Goal: Information Seeking & Learning: Learn about a topic

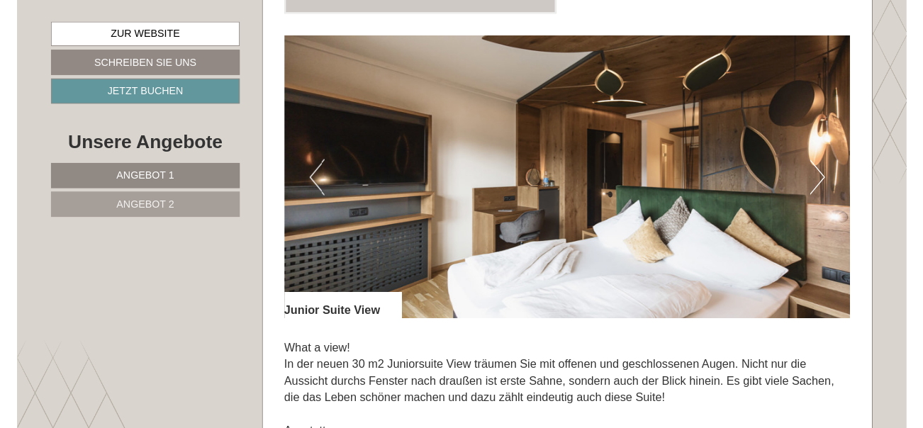
scroll to position [897, 0]
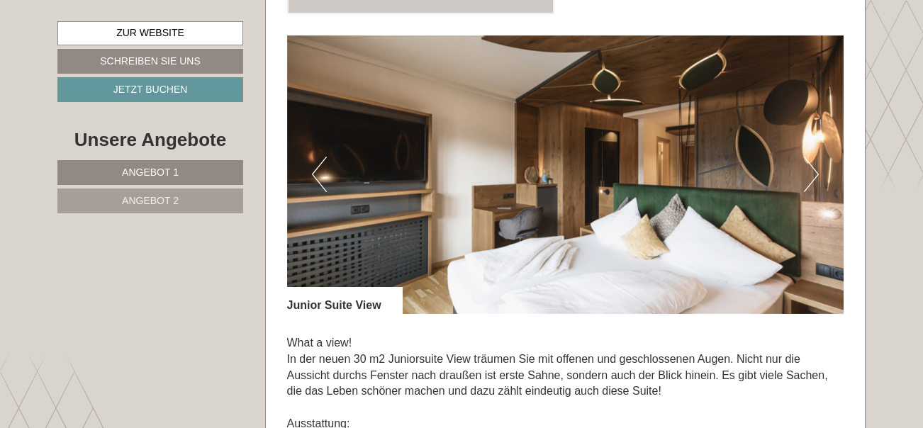
click at [808, 157] on button "Next" at bounding box center [811, 174] width 15 height 35
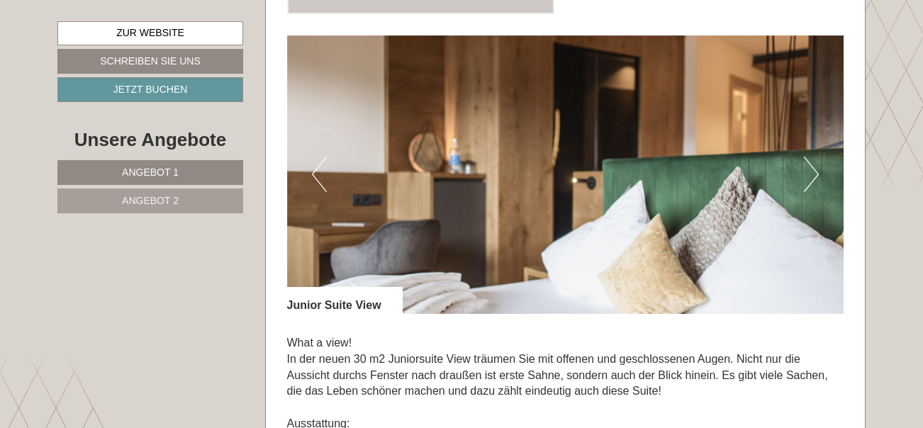
click at [808, 157] on button "Next" at bounding box center [811, 174] width 15 height 35
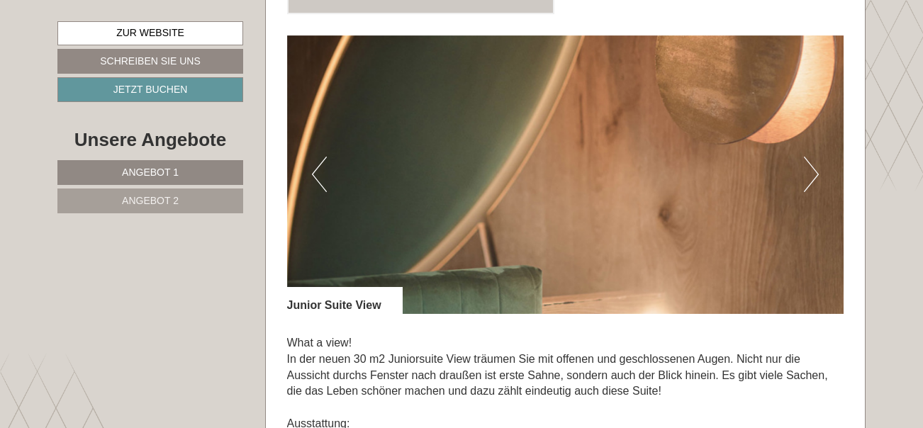
click at [808, 157] on button "Next" at bounding box center [811, 174] width 15 height 35
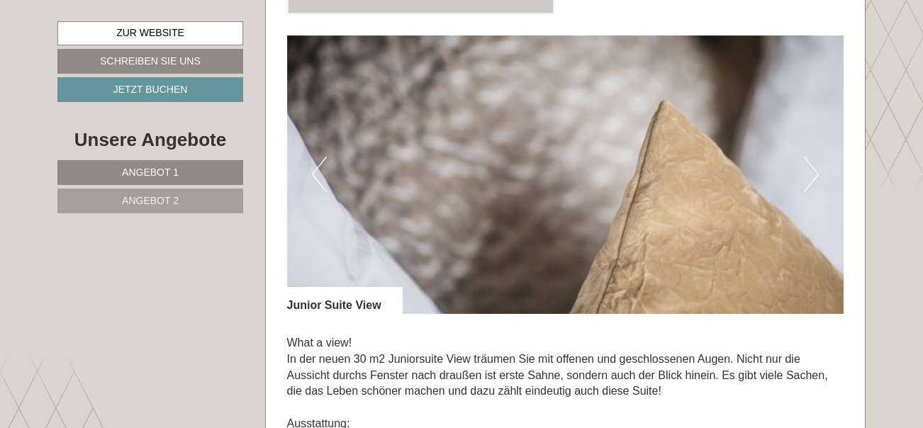
click at [808, 157] on button "Next" at bounding box center [811, 174] width 15 height 35
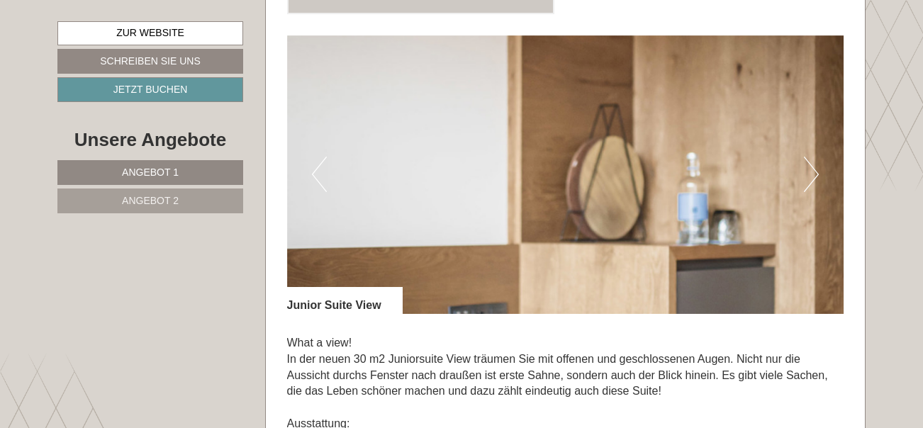
click at [808, 157] on button "Next" at bounding box center [811, 174] width 15 height 35
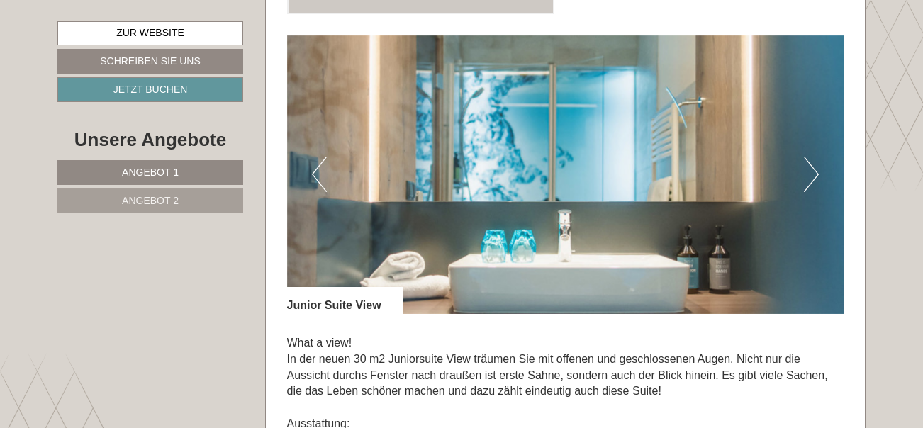
click at [808, 157] on button "Next" at bounding box center [811, 174] width 15 height 35
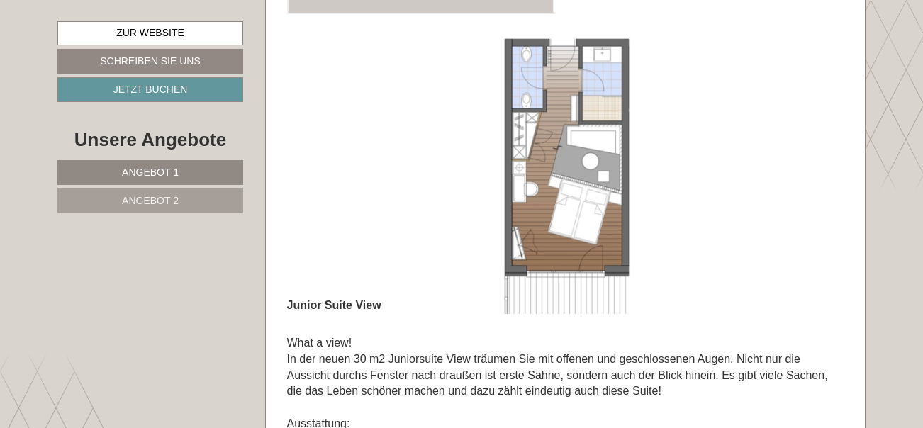
click at [808, 157] on button "Next" at bounding box center [811, 174] width 15 height 35
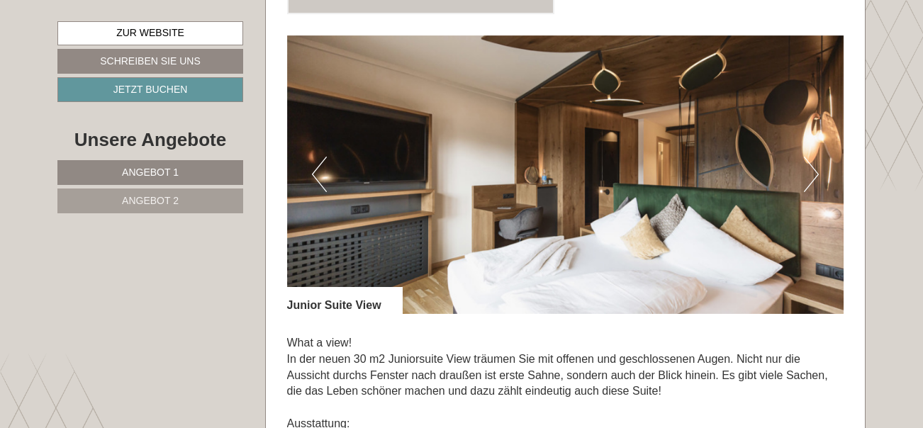
click at [808, 157] on button "Next" at bounding box center [811, 174] width 15 height 35
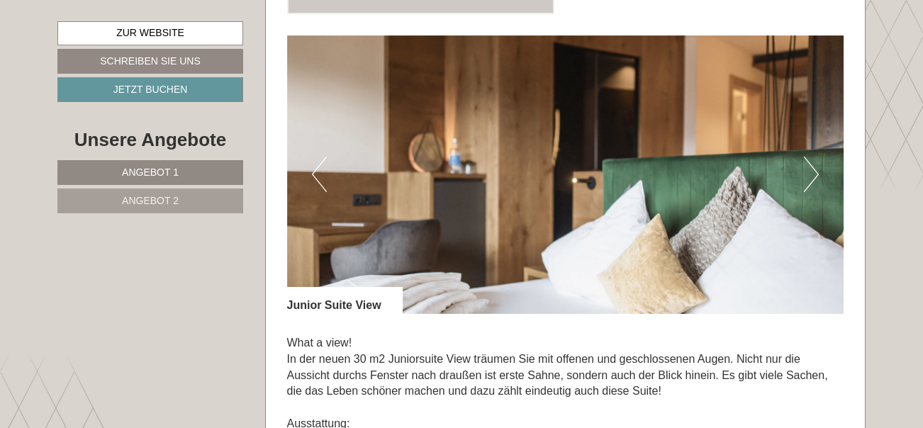
click at [808, 157] on button "Next" at bounding box center [811, 174] width 15 height 35
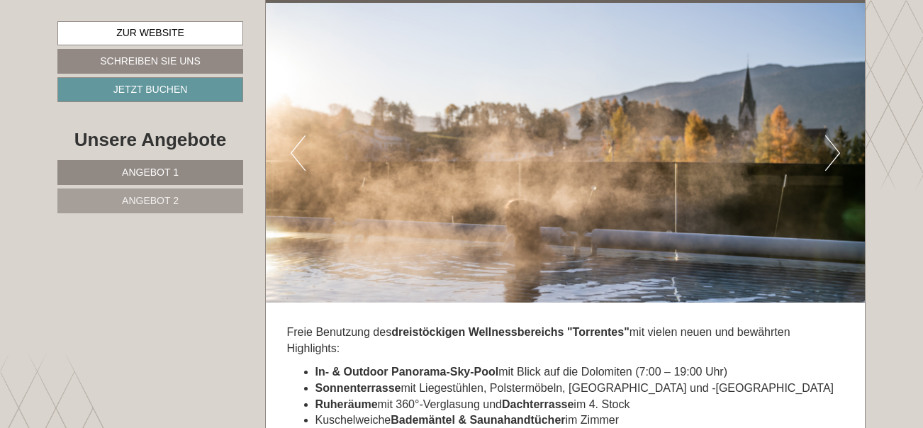
scroll to position [4300, 0]
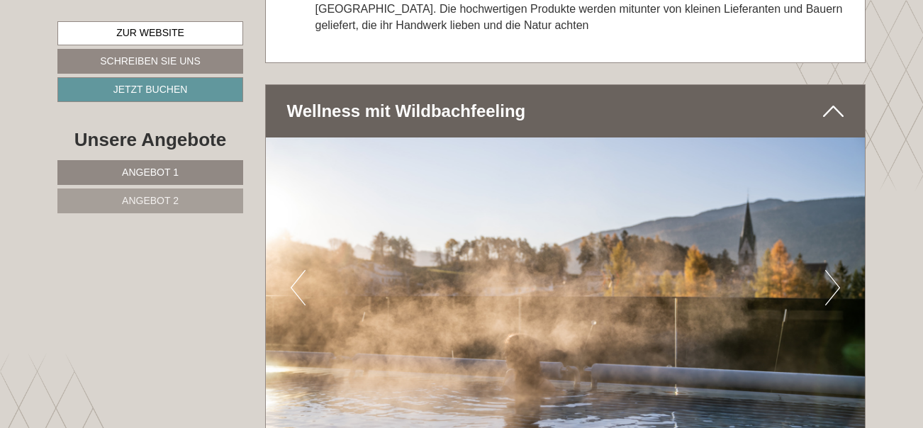
click at [832, 270] on button "Next" at bounding box center [832, 287] width 15 height 35
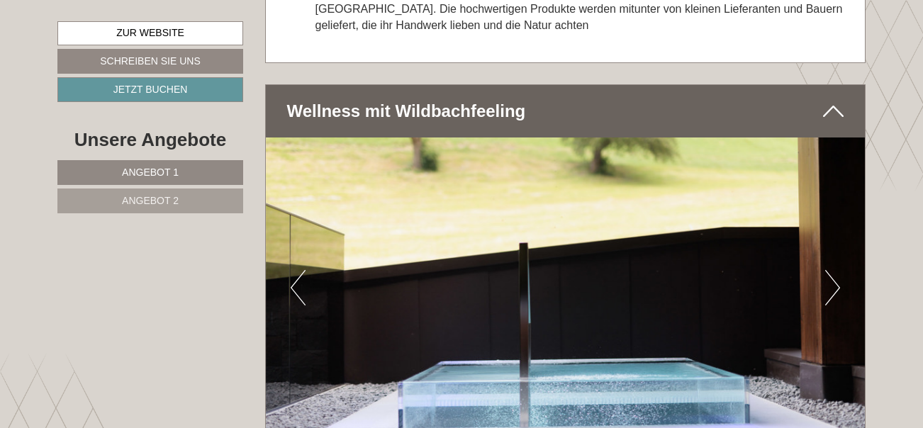
click at [832, 270] on button "Next" at bounding box center [832, 287] width 15 height 35
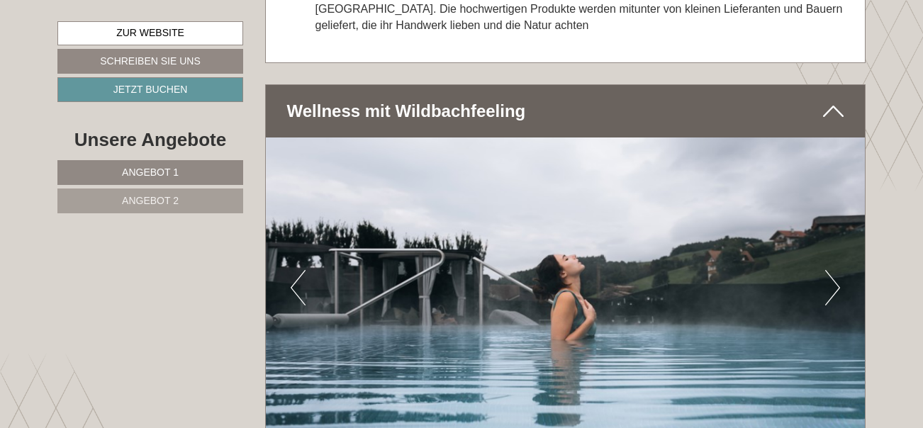
click at [832, 270] on button "Next" at bounding box center [832, 287] width 15 height 35
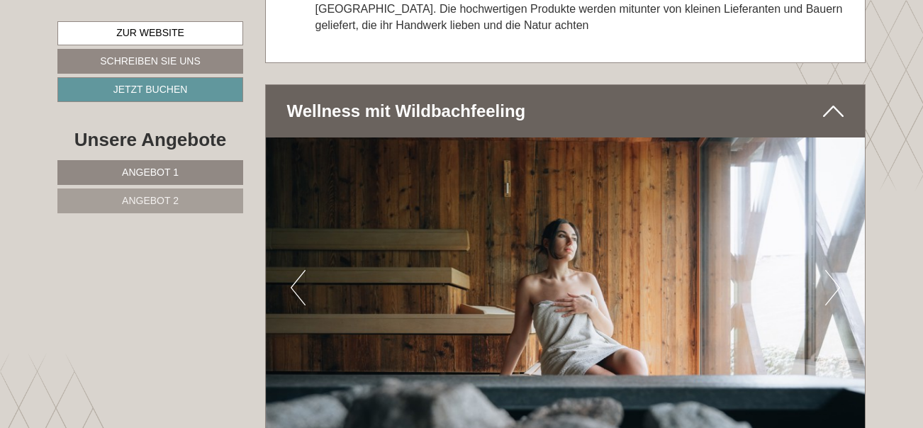
click at [832, 270] on button "Next" at bounding box center [832, 287] width 15 height 35
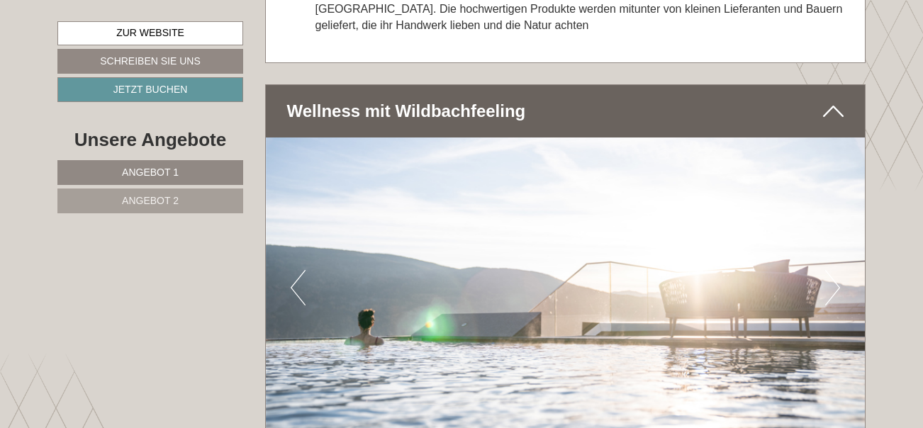
click at [832, 270] on button "Next" at bounding box center [832, 287] width 15 height 35
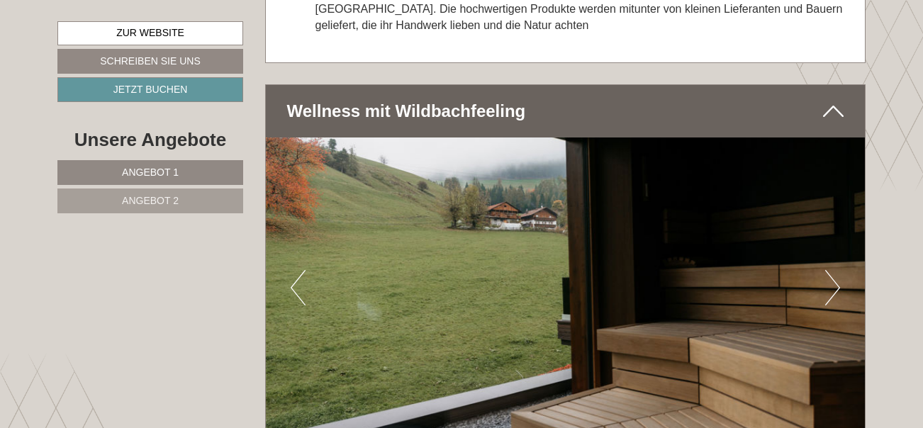
click at [832, 270] on button "Next" at bounding box center [832, 287] width 15 height 35
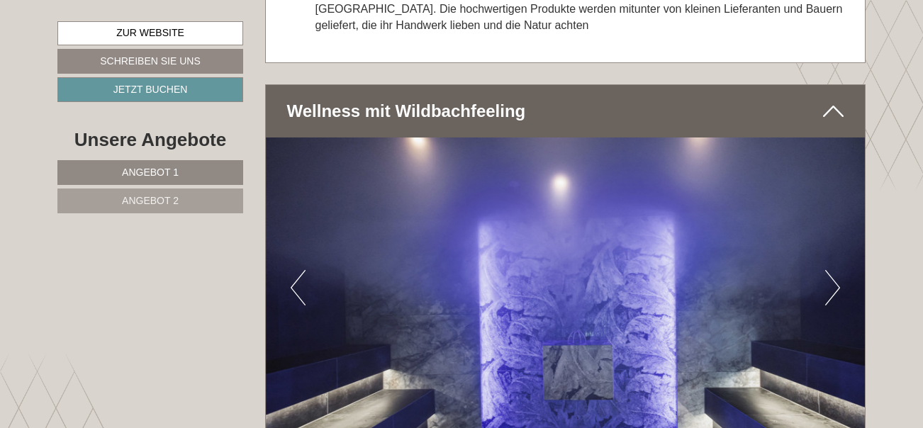
click at [832, 270] on button "Next" at bounding box center [832, 287] width 15 height 35
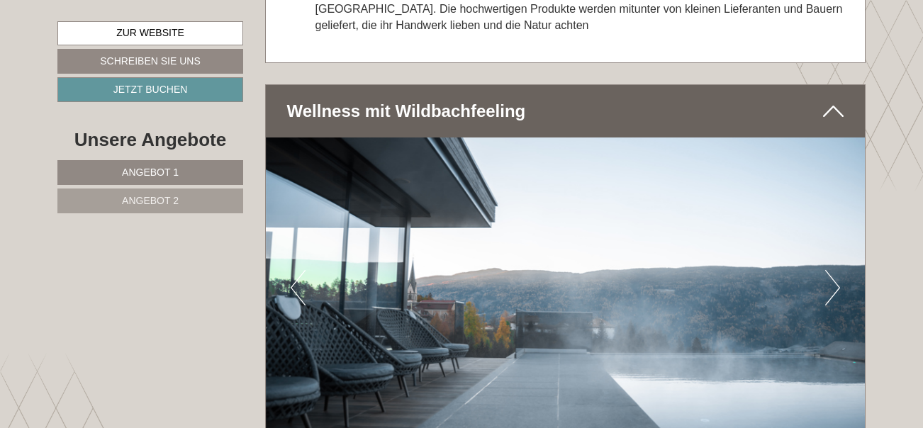
click at [832, 270] on button "Next" at bounding box center [832, 287] width 15 height 35
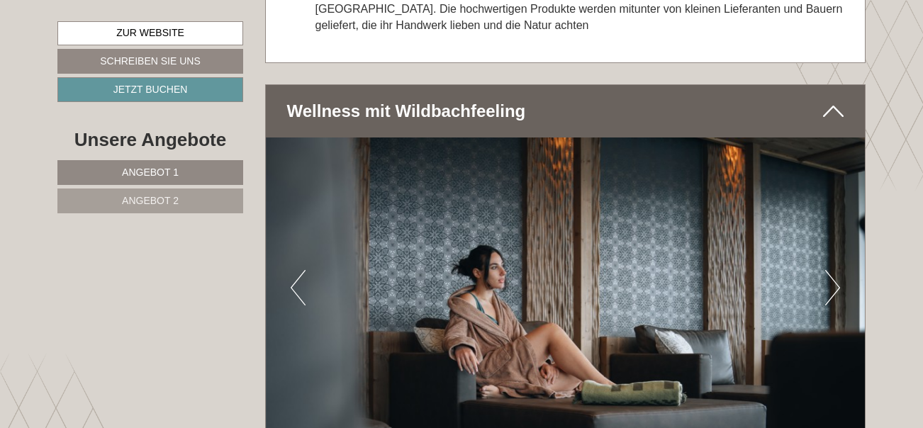
click at [832, 270] on button "Next" at bounding box center [832, 287] width 15 height 35
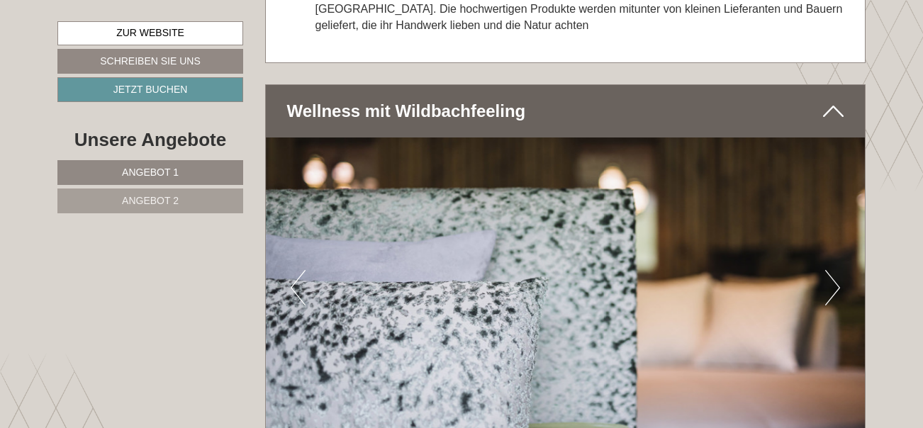
click at [832, 270] on button "Next" at bounding box center [832, 287] width 15 height 35
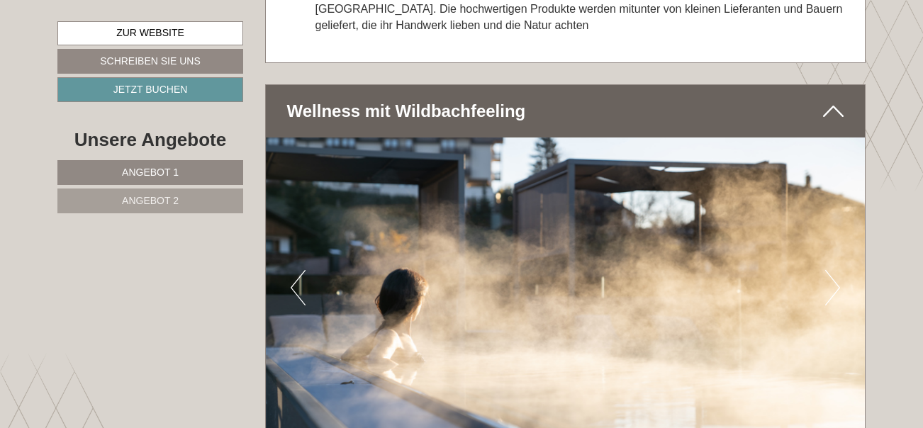
click at [832, 270] on button "Next" at bounding box center [832, 287] width 15 height 35
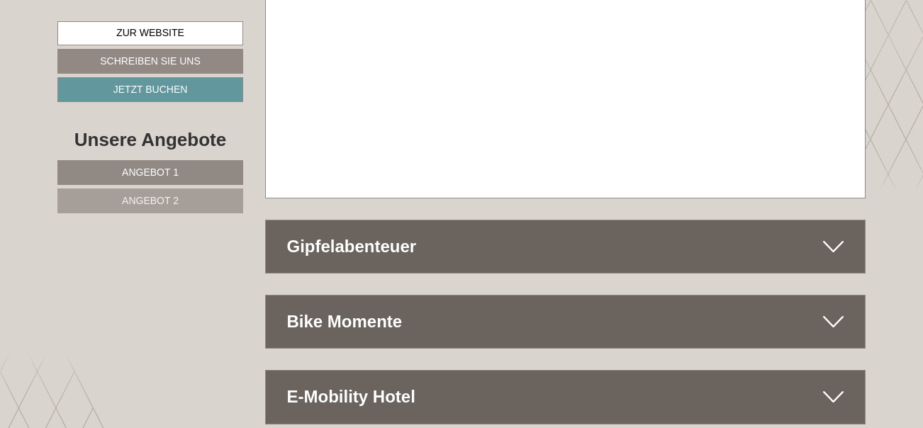
scroll to position [6923, 0]
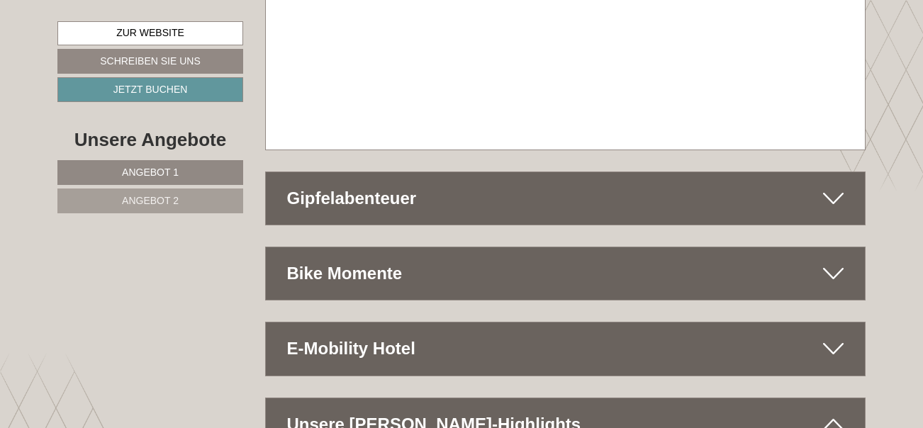
click at [144, 200] on span "Angebot 2" at bounding box center [150, 200] width 57 height 11
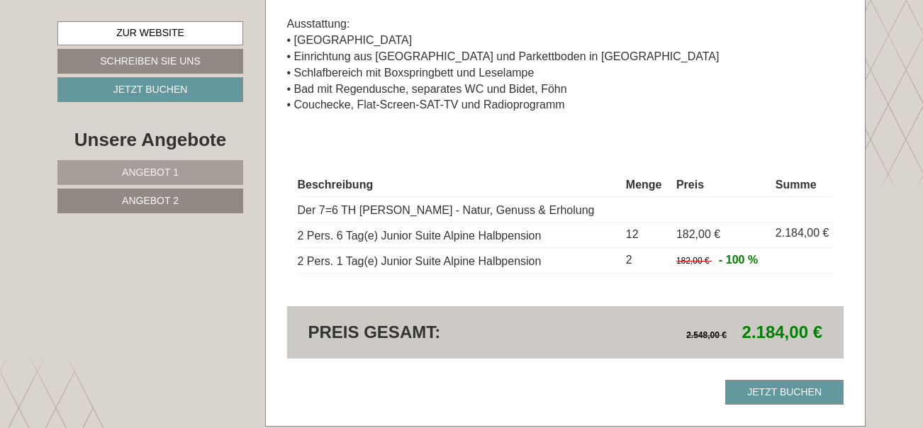
scroll to position [1320, 0]
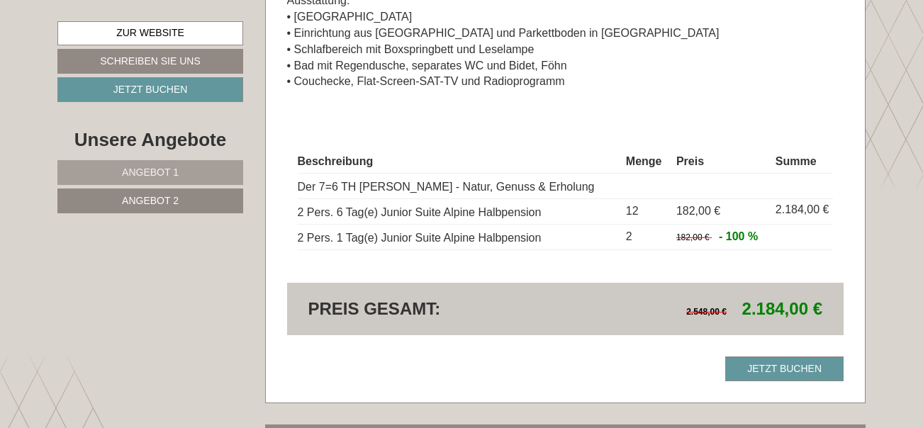
click at [142, 174] on span "Angebot 1" at bounding box center [150, 172] width 57 height 11
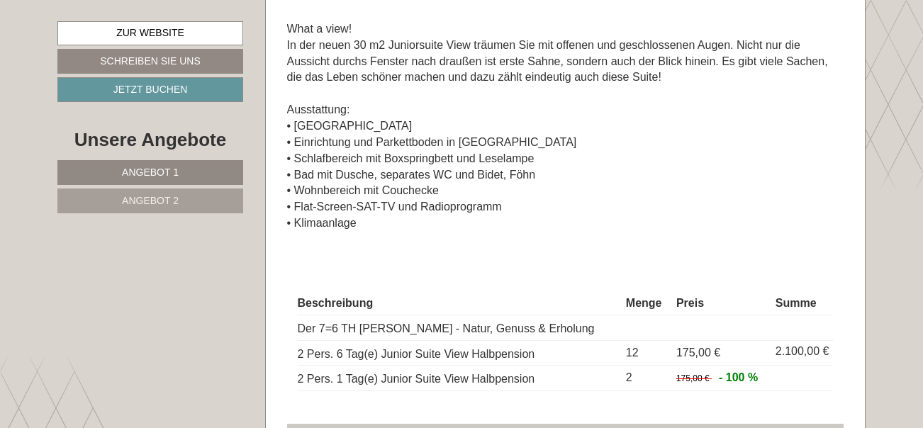
scroll to position [1391, 0]
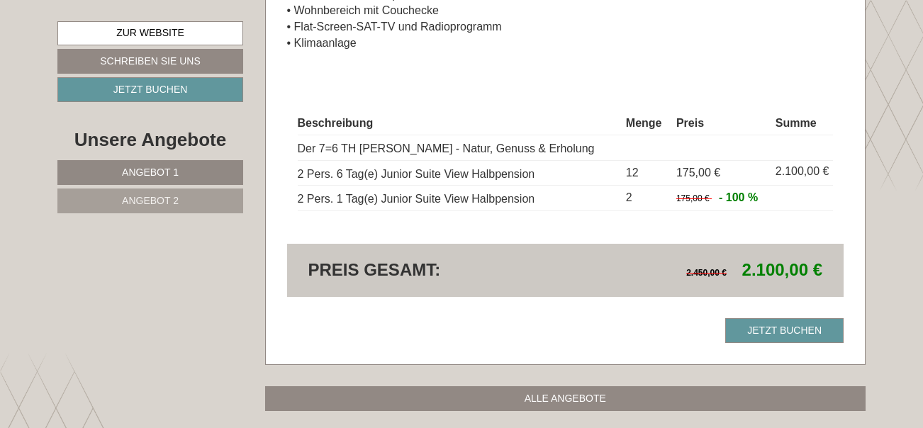
click at [138, 198] on span "Angebot 2" at bounding box center [150, 200] width 57 height 11
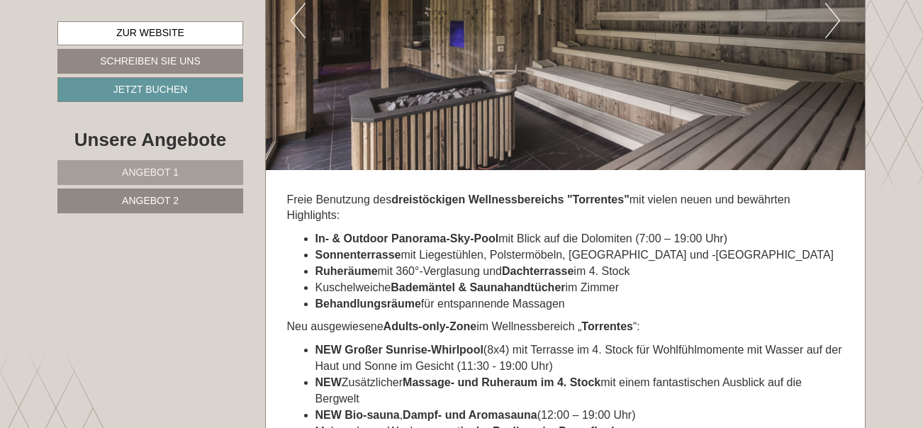
scroll to position [3305, 0]
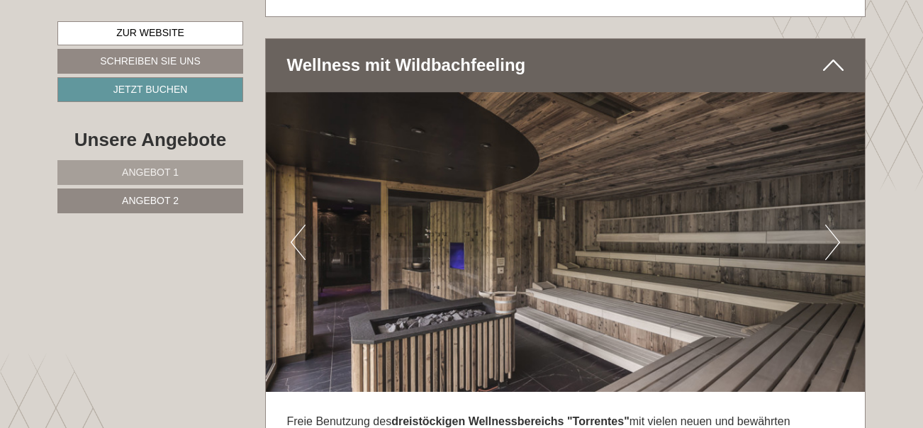
click at [837, 225] on button "Next" at bounding box center [832, 242] width 15 height 35
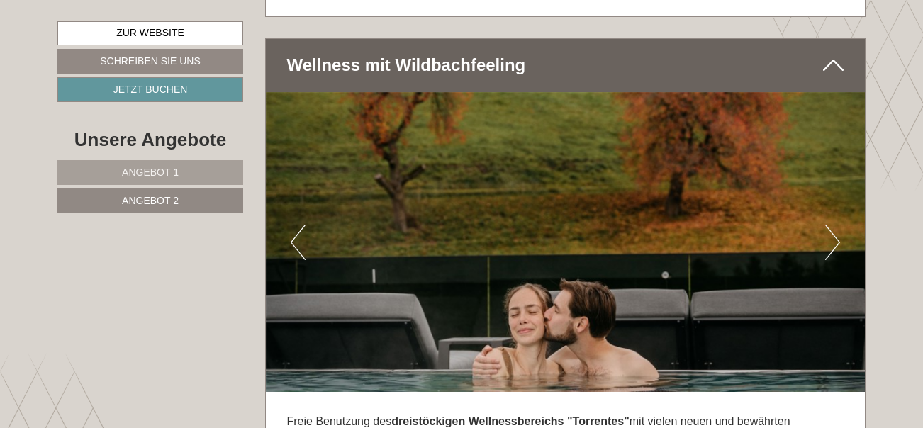
click at [837, 225] on button "Next" at bounding box center [832, 242] width 15 height 35
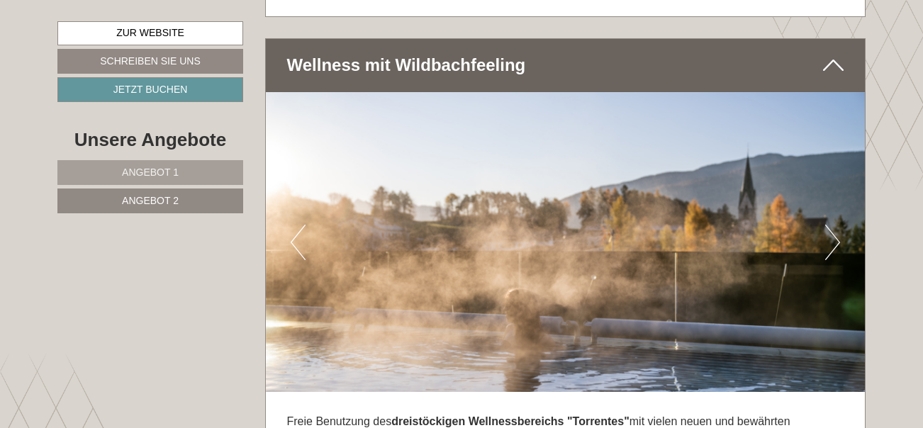
click at [837, 225] on button "Next" at bounding box center [832, 242] width 15 height 35
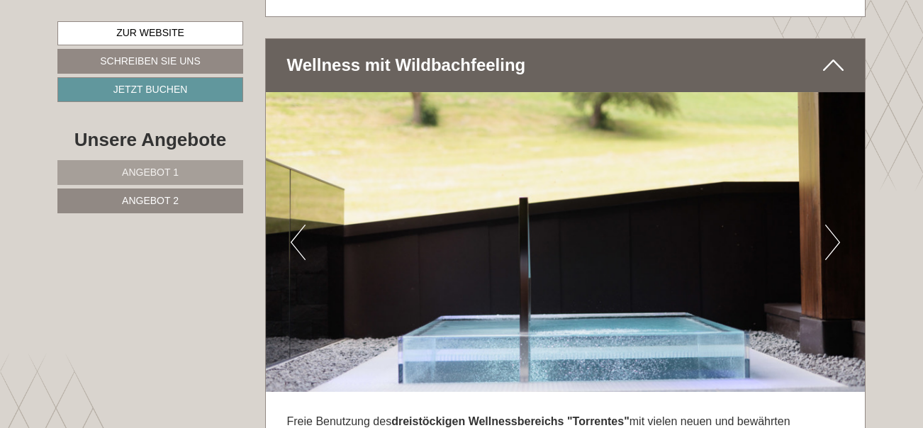
click at [837, 225] on button "Next" at bounding box center [832, 242] width 15 height 35
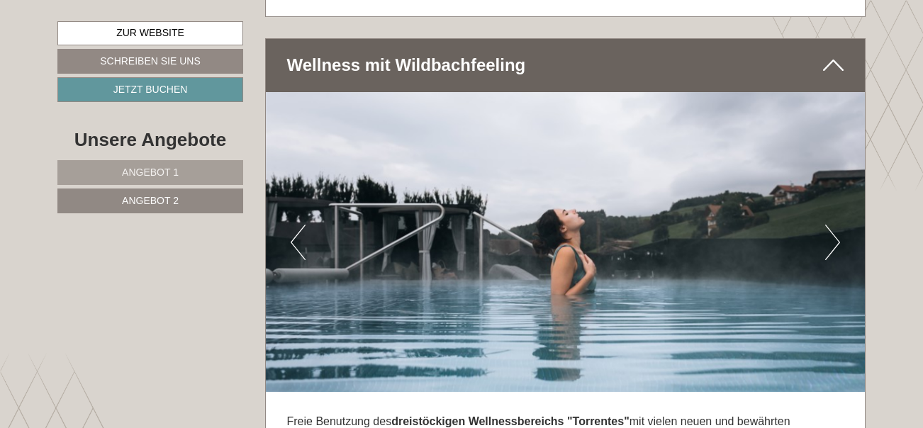
click at [837, 225] on button "Next" at bounding box center [832, 242] width 15 height 35
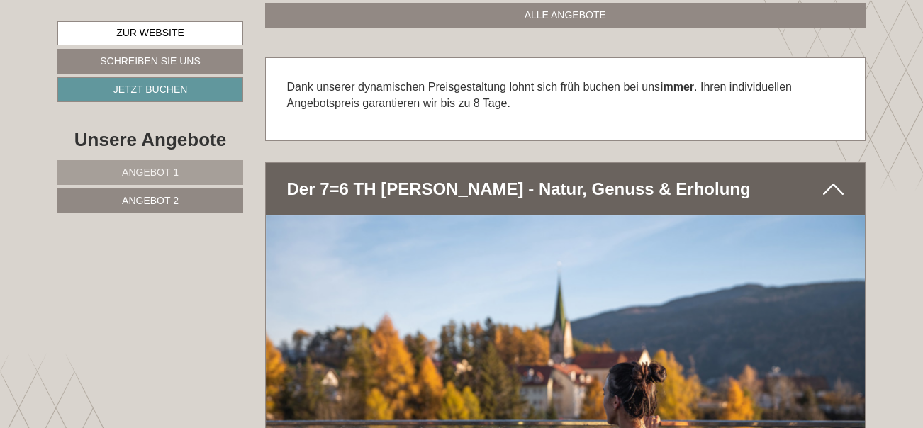
scroll to position [1674, 0]
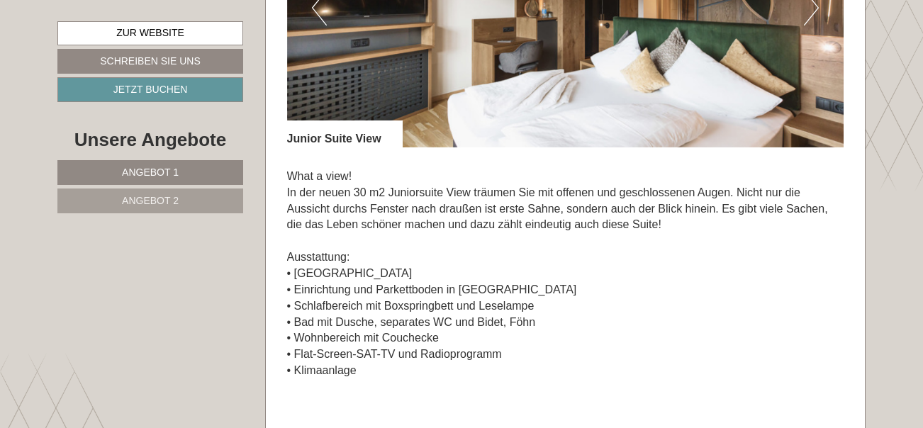
scroll to position [1560, 0]
